Goal: Task Accomplishment & Management: Manage account settings

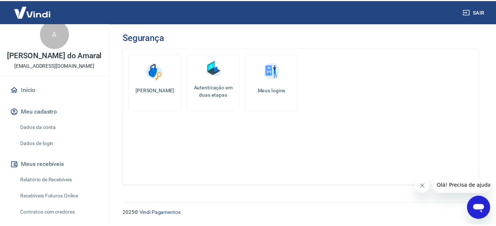
scroll to position [10, 0]
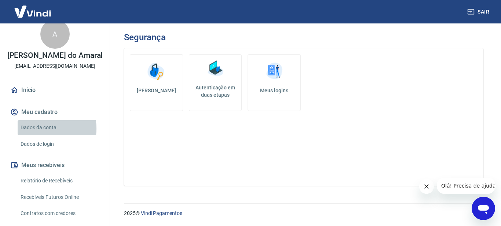
click at [33, 135] on link "Dados da conta" at bounding box center [59, 127] width 83 height 15
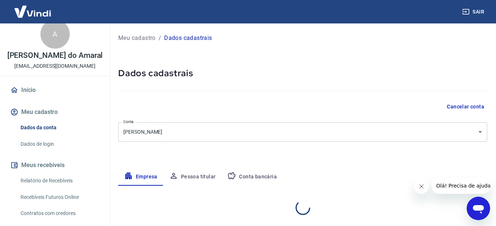
select select "SP"
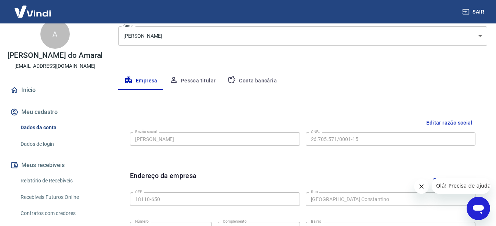
scroll to position [96, 0]
click at [185, 85] on button "Pessoa titular" at bounding box center [192, 81] width 58 height 18
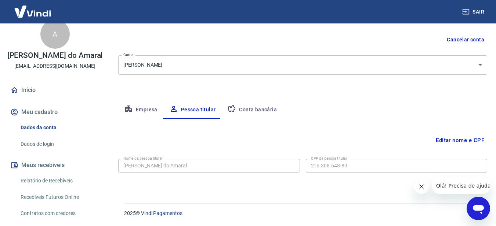
scroll to position [67, 0]
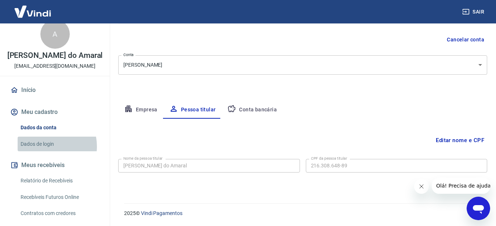
click at [44, 152] on link "Dados de login" at bounding box center [59, 144] width 83 height 15
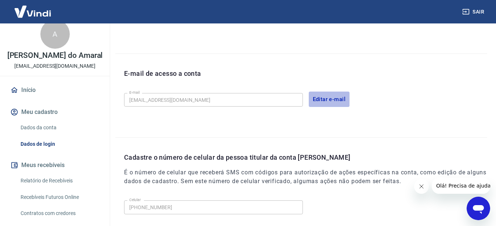
click at [322, 100] on button "Editar e-mail" at bounding box center [328, 99] width 41 height 15
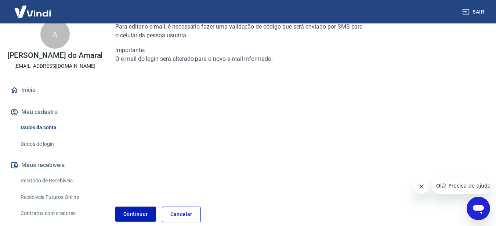
scroll to position [119, 0]
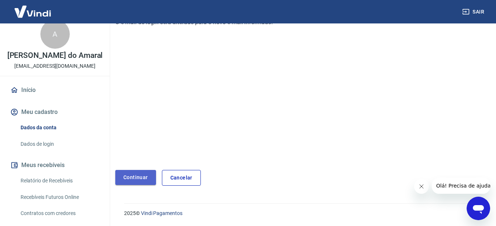
click at [141, 178] on link "Continuar" at bounding box center [135, 177] width 41 height 15
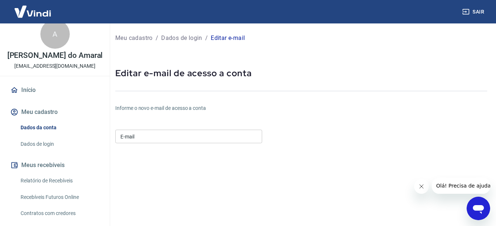
scroll to position [25, 0]
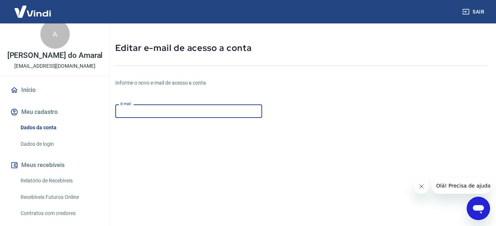
click at [132, 113] on input "E-mail" at bounding box center [188, 112] width 147 height 14
paste input "joiasadrisenger@gmail.com"
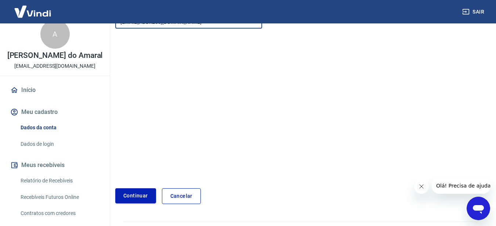
type input "joiasadrisenger@gmail.com"
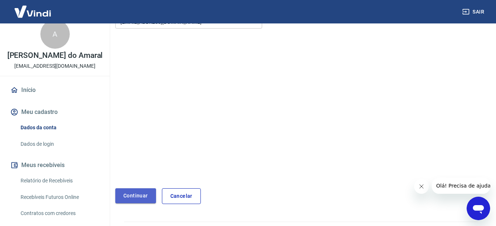
click at [117, 197] on button "Continuar" at bounding box center [135, 196] width 41 height 15
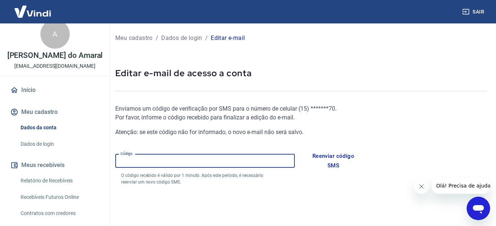
click at [148, 155] on input "Código" at bounding box center [204, 161] width 179 height 14
paste input "560203"
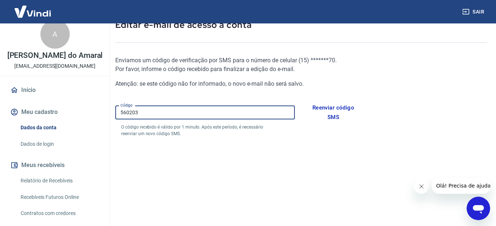
scroll to position [112, 0]
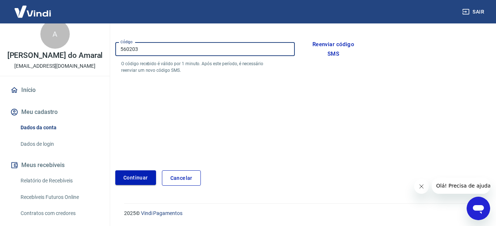
type input "560203"
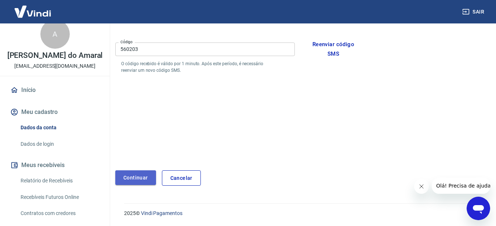
click at [125, 184] on button "Continuar" at bounding box center [135, 178] width 41 height 15
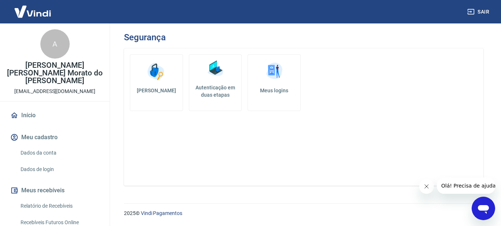
click at [276, 97] on link "Meus logins" at bounding box center [274, 82] width 53 height 57
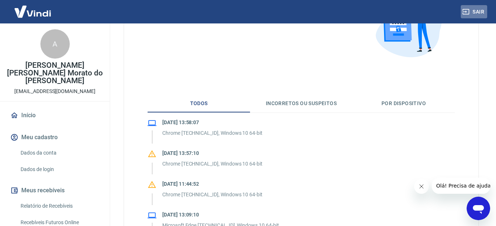
click at [476, 9] on button "Sair" at bounding box center [473, 12] width 26 height 14
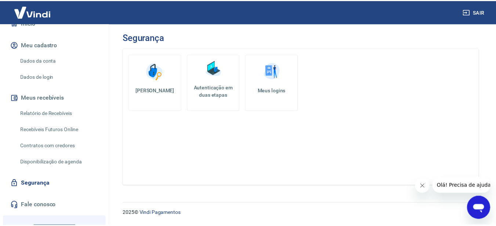
scroll to position [33, 0]
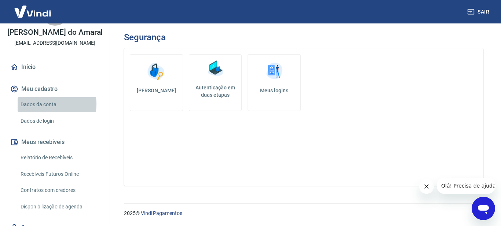
click at [47, 112] on link "Dados da conta" at bounding box center [59, 104] width 83 height 15
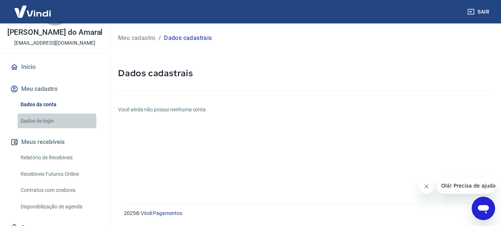
click at [38, 129] on link "Dados de login" at bounding box center [59, 121] width 83 height 15
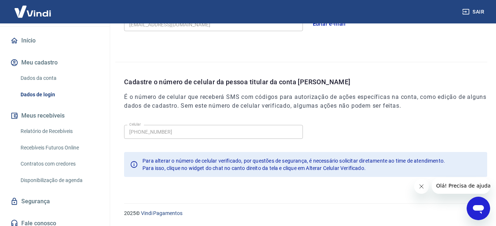
scroll to position [60, 0]
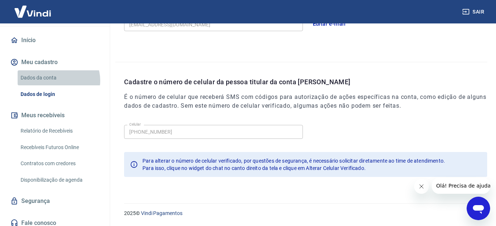
click at [58, 85] on link "Dados da conta" at bounding box center [59, 77] width 83 height 15
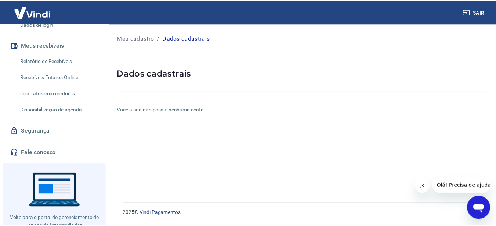
scroll to position [134, 0]
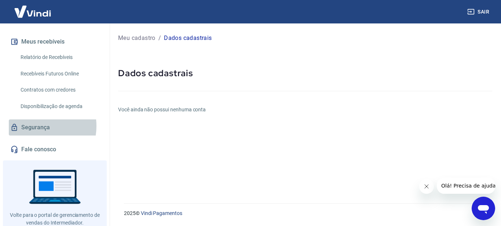
click at [33, 134] on link "Segurança" at bounding box center [55, 128] width 92 height 16
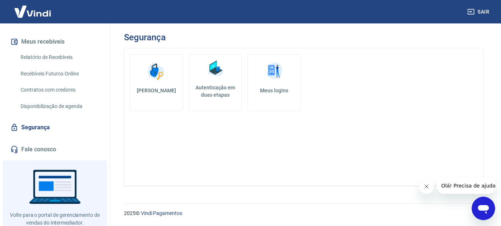
click at [277, 89] on h5 "Meus logins" at bounding box center [274, 90] width 41 height 7
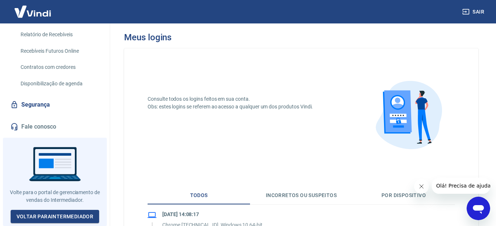
scroll to position [161, 0]
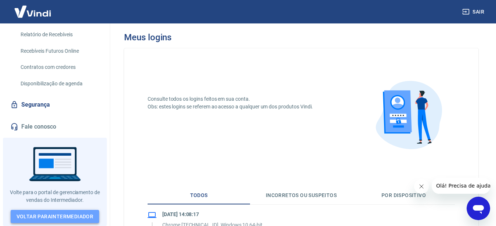
click at [52, 215] on link "Voltar para Intermediador" at bounding box center [55, 217] width 89 height 14
